Goal: Task Accomplishment & Management: Manage account settings

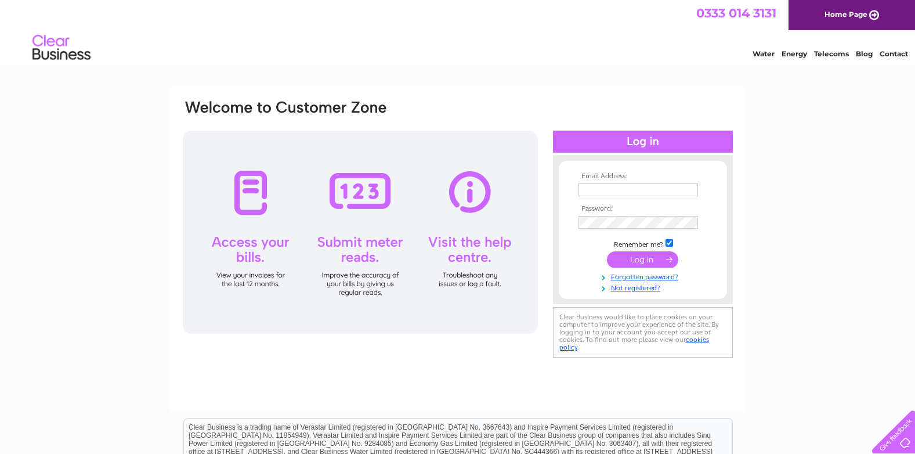
type input "[EMAIL_ADDRESS][DOMAIN_NAME]"
click at [631, 259] on input "submit" at bounding box center [642, 259] width 71 height 16
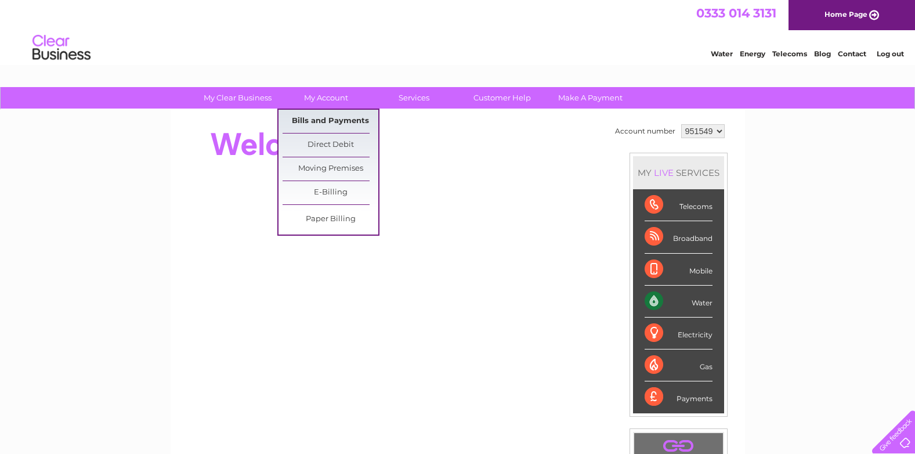
click at [324, 117] on link "Bills and Payments" at bounding box center [331, 121] width 96 height 23
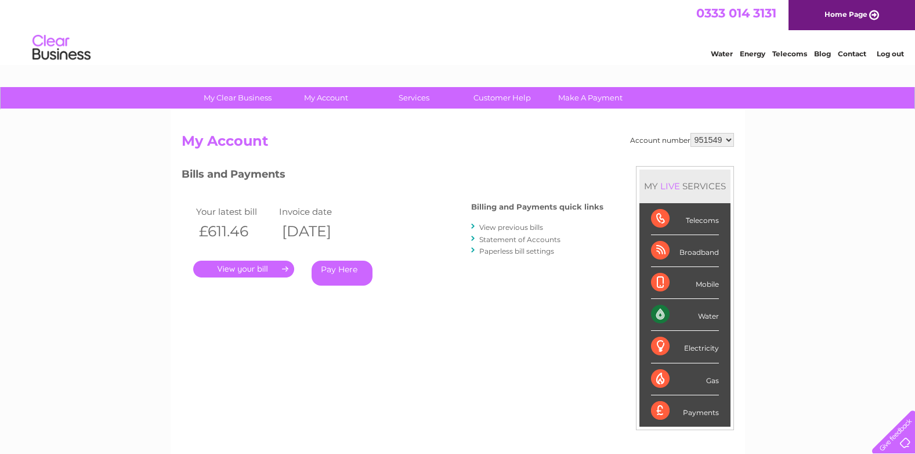
click at [248, 269] on link "." at bounding box center [243, 269] width 101 height 17
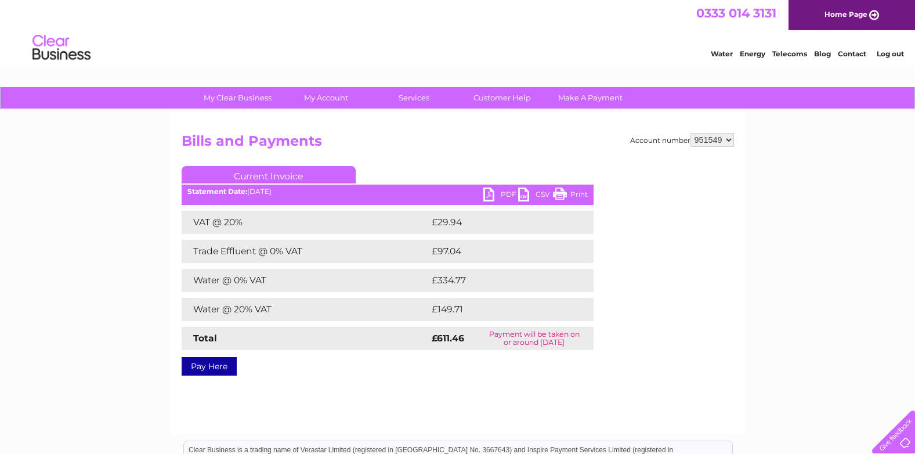
click at [494, 193] on link "PDF" at bounding box center [500, 195] width 35 height 17
click at [890, 52] on link "Log out" at bounding box center [890, 53] width 27 height 9
